Goal: Information Seeking & Learning: Learn about a topic

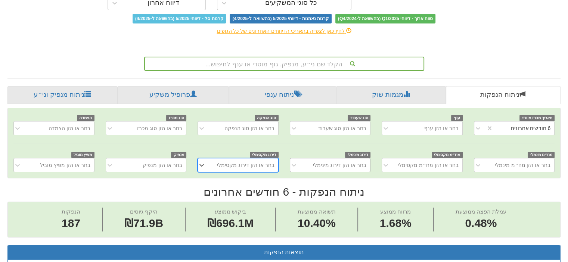
scroll to position [112, 0]
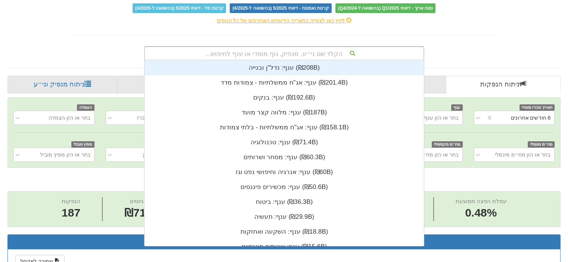
click at [280, 50] on div "הקלד שם ני״ע, מנפיק, גוף מוסדי או ענף לחיפוש..." at bounding box center [284, 53] width 278 height 13
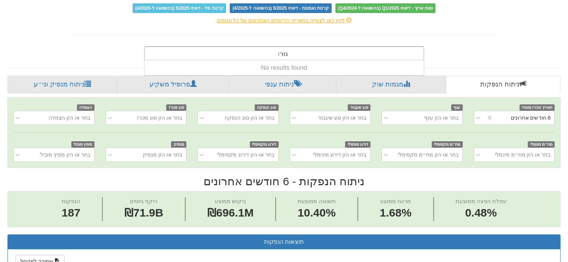
type input "נור"
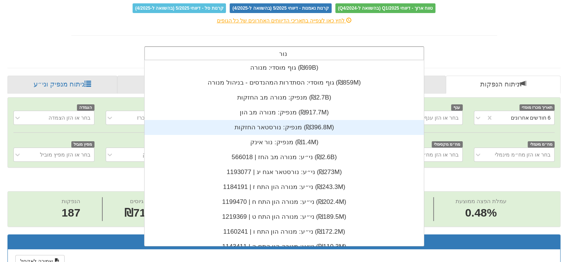
click at [267, 125] on div "מנפיק: ‏נורסטאר החזקות ‎(₪396.8M)‎" at bounding box center [283, 127] width 279 height 15
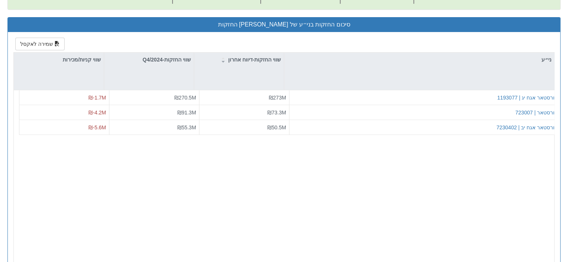
scroll to position [299, 0]
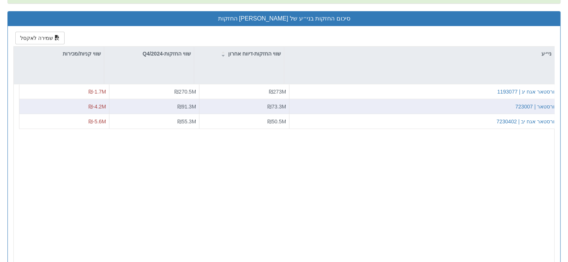
click at [446, 110] on div "נורסטאר | 723007" at bounding box center [424, 106] width 270 height 15
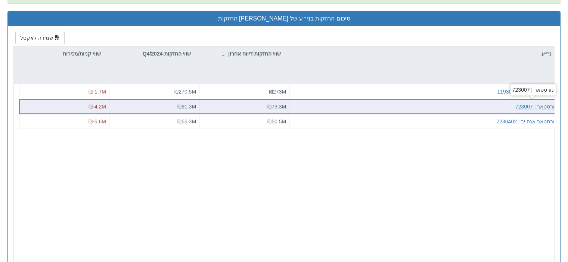
click at [538, 105] on div "נורסטאר | 723007" at bounding box center [535, 106] width 41 height 7
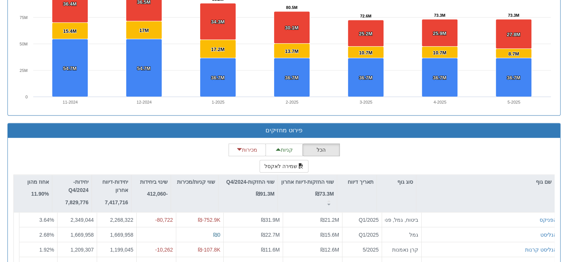
scroll to position [647, 0]
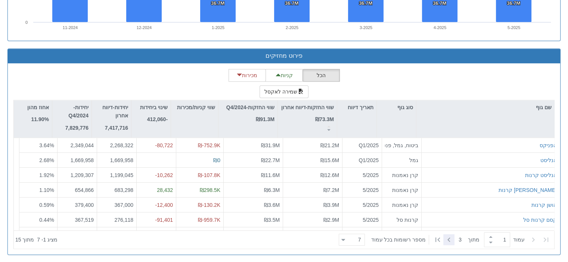
click at [448, 238] on icon at bounding box center [448, 240] width 9 height 9
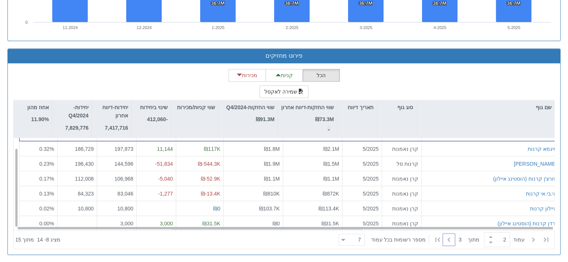
scroll to position [11, 0]
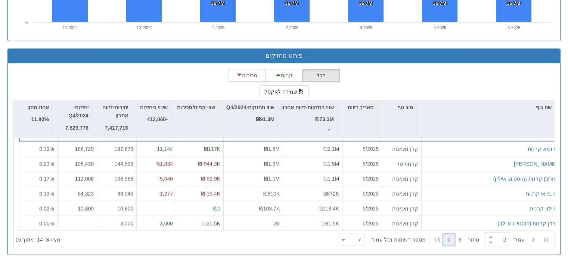
click at [446, 239] on icon at bounding box center [448, 240] width 9 height 9
type input "3"
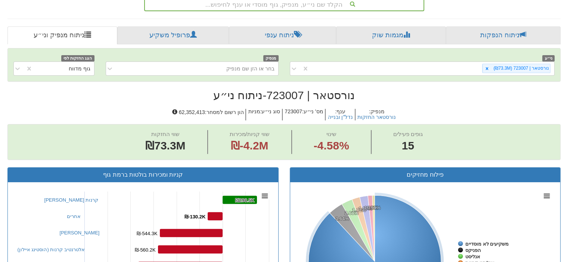
scroll to position [0, 0]
